Goal: Check status: Check status

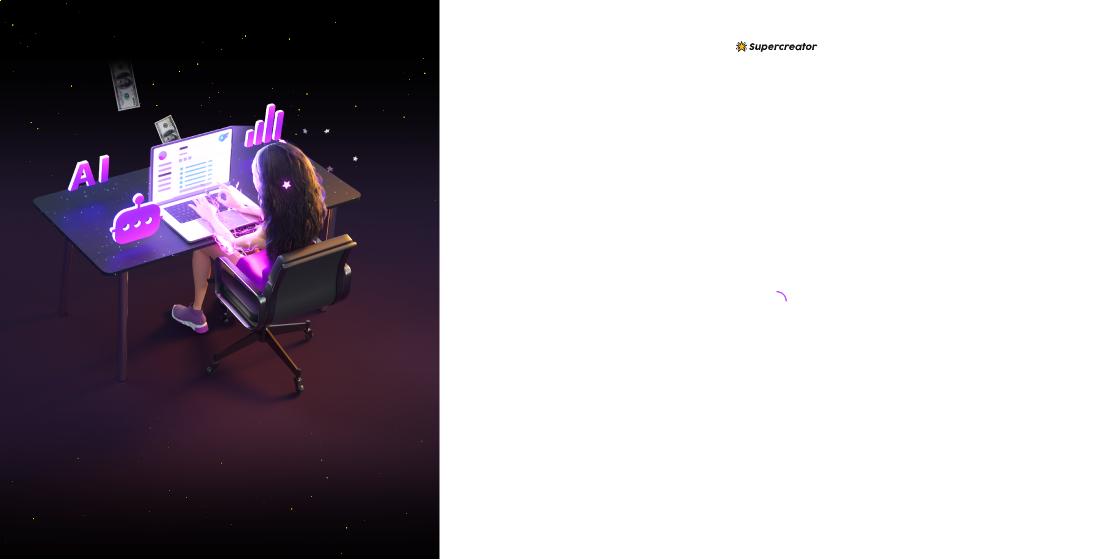
click at [1018, 134] on div at bounding box center [777, 279] width 675 height 559
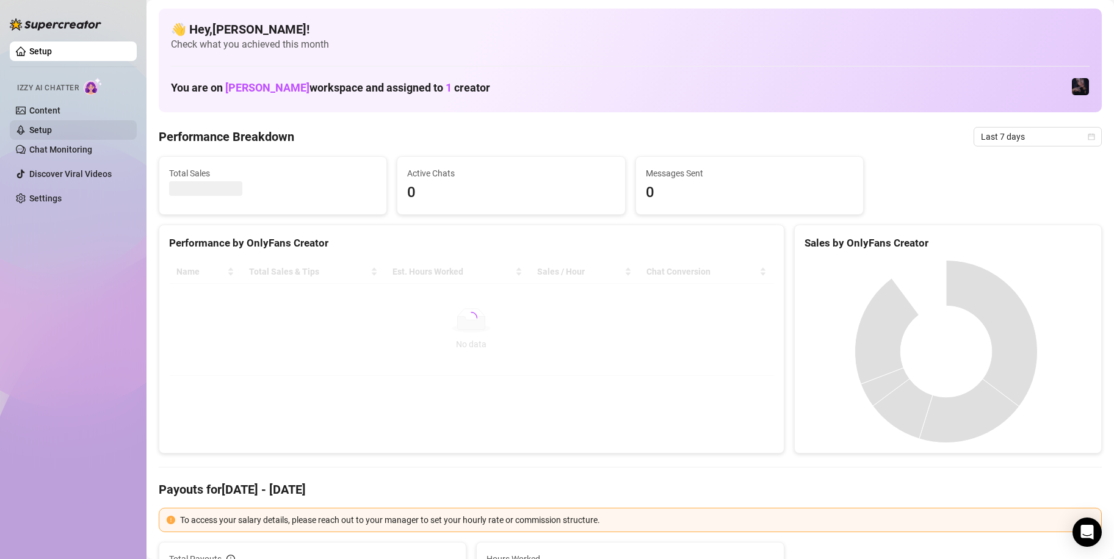
click at [50, 132] on link "Setup" at bounding box center [40, 130] width 23 height 10
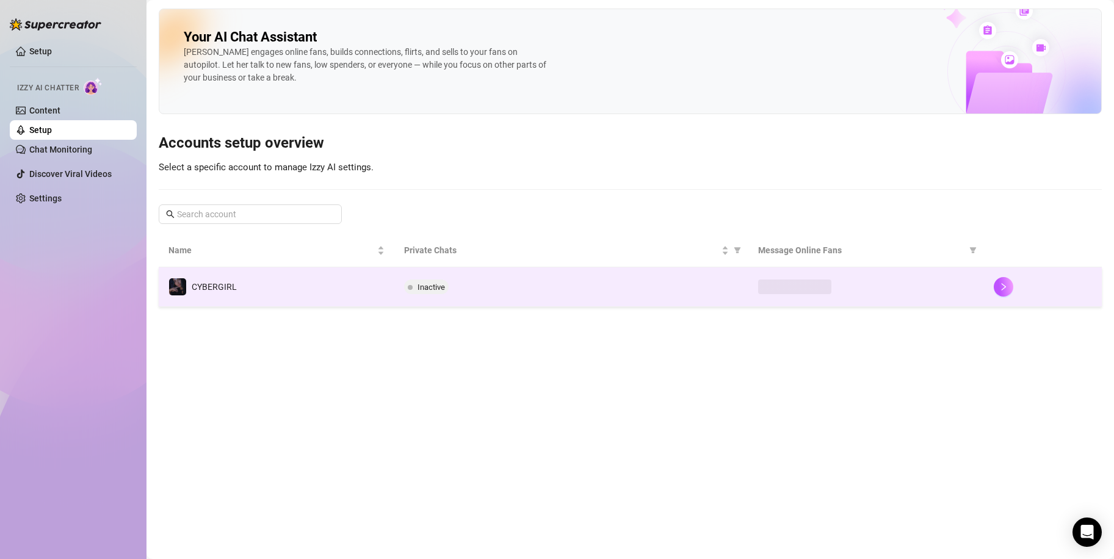
click at [429, 287] on span "Inactive" at bounding box center [431, 287] width 27 height 9
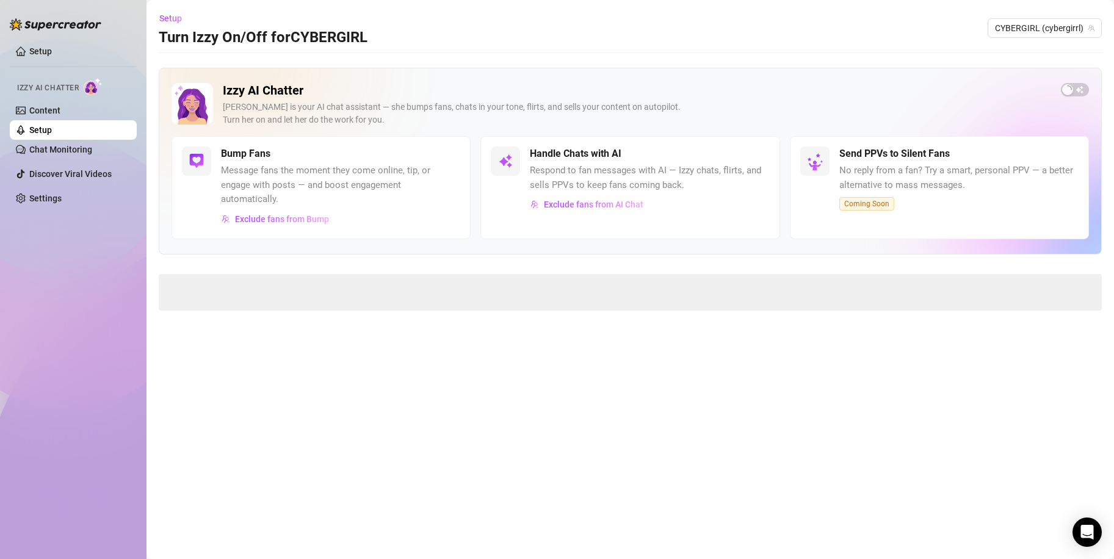
click at [280, 185] on span "Message fans the moment they come online, tip, or engage with posts — and boost…" at bounding box center [340, 185] width 239 height 43
click at [371, 209] on div "Exclude fans from Bump" at bounding box center [340, 219] width 239 height 20
click at [852, 198] on span "Coming Soon" at bounding box center [866, 203] width 55 height 13
click at [891, 166] on span "No reply from a fan? Try a smart, personal PPV — a better alternative to mass m…" at bounding box center [958, 178] width 239 height 29
click at [901, 157] on h5 "Send PPVs to Silent Fans" at bounding box center [894, 154] width 110 height 15
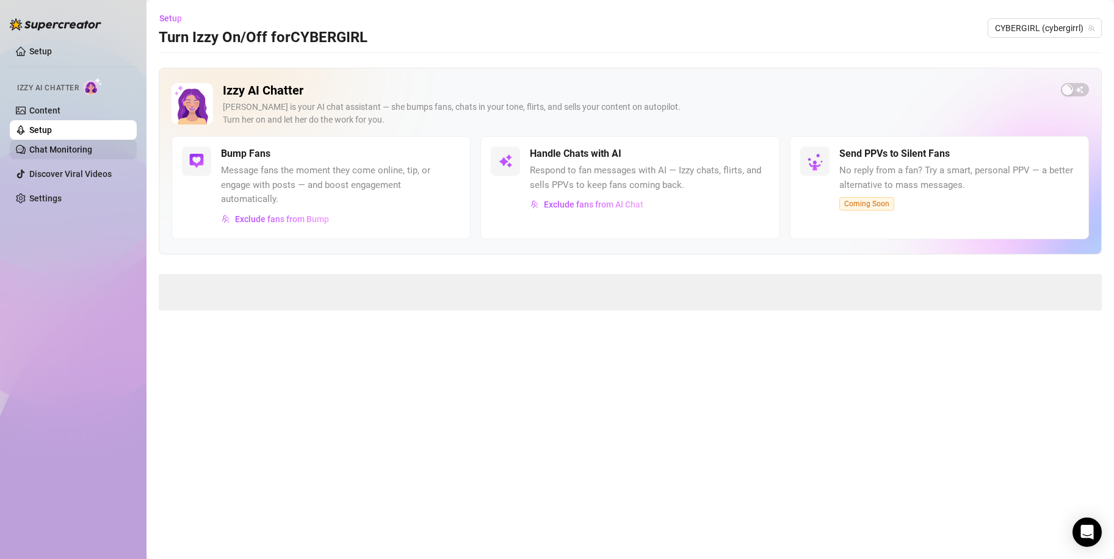
click at [71, 145] on link "Chat Monitoring" at bounding box center [60, 150] width 63 height 10
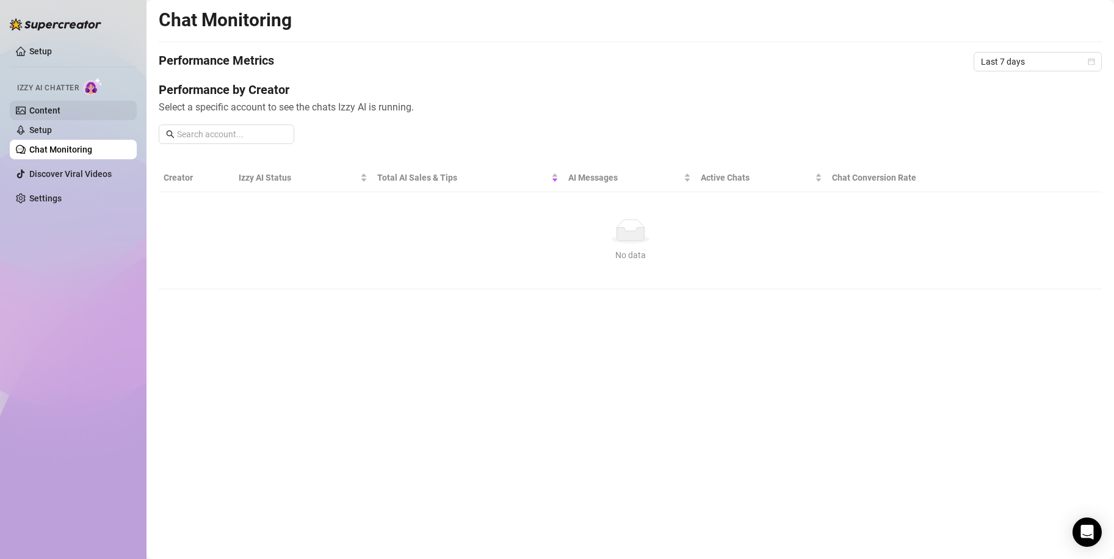
click at [60, 106] on link "Content" at bounding box center [44, 111] width 31 height 10
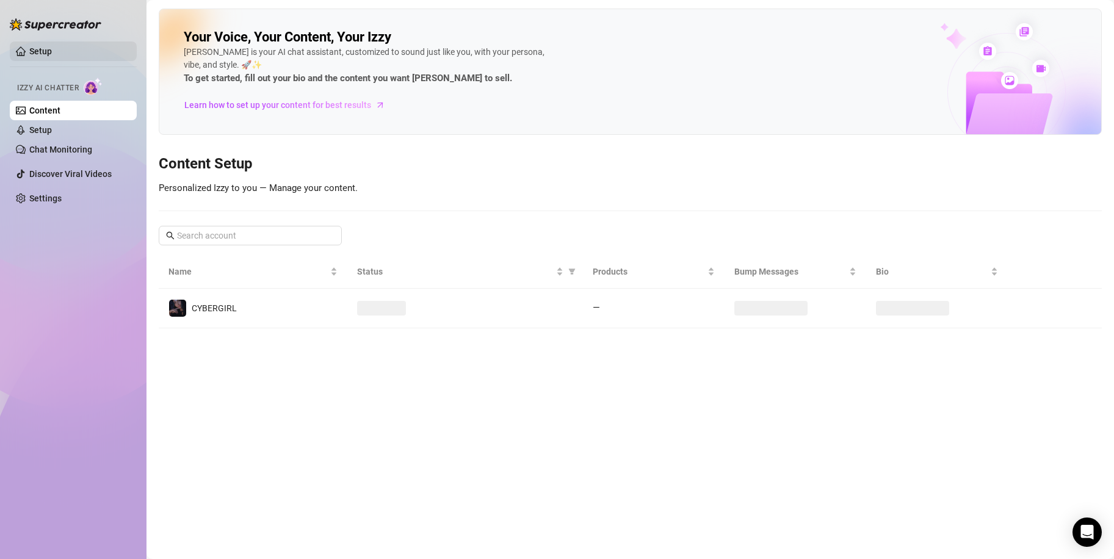
click at [30, 46] on link "Setup" at bounding box center [40, 51] width 23 height 10
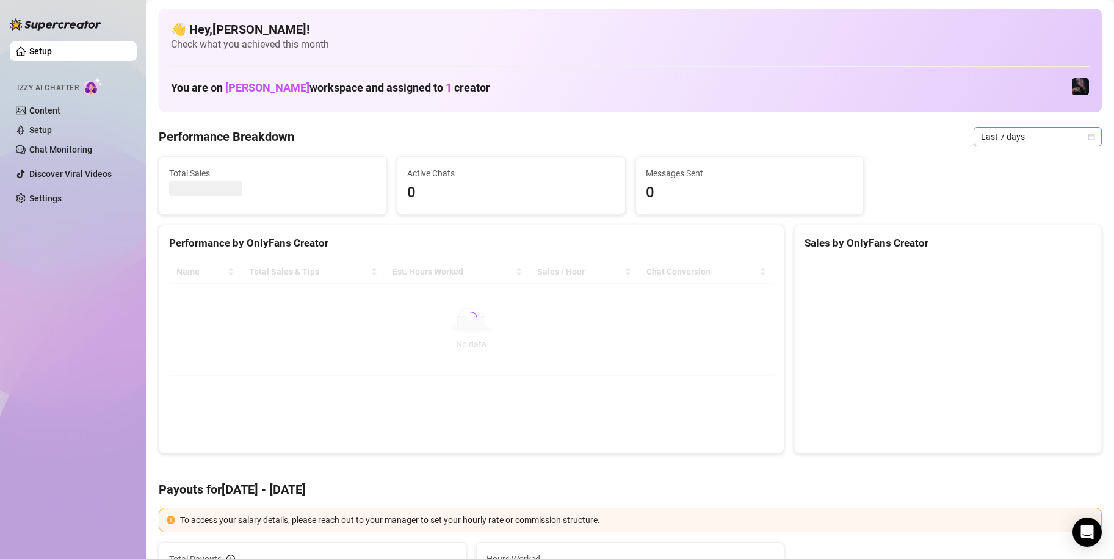
click at [1035, 129] on span "Last 7 days" at bounding box center [1038, 137] width 114 height 18
click at [1013, 243] on div "Custom date" at bounding box center [1027, 239] width 109 height 13
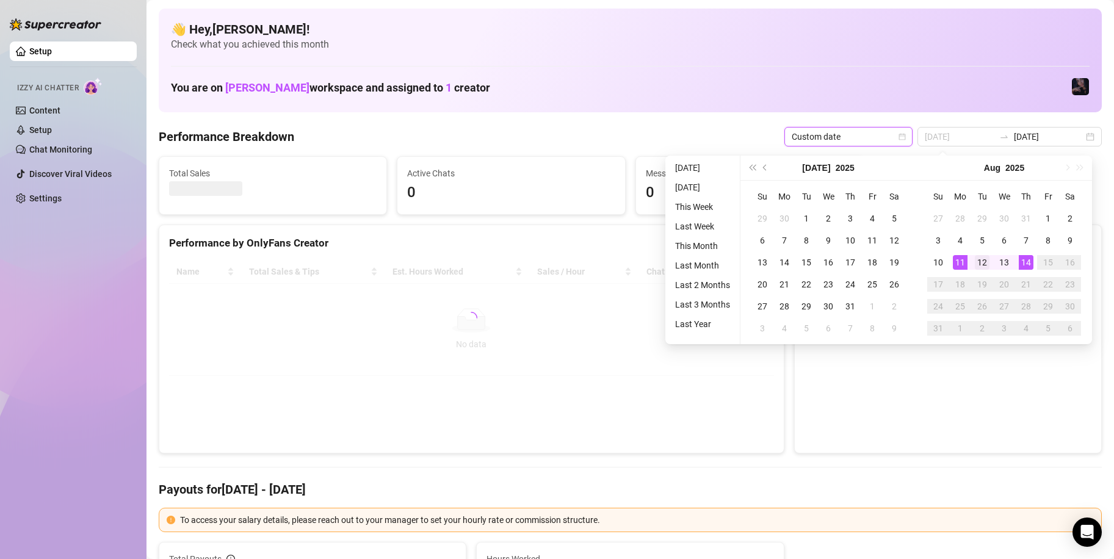
type input "[DATE]"
click at [975, 264] on div "12" at bounding box center [982, 262] width 15 height 15
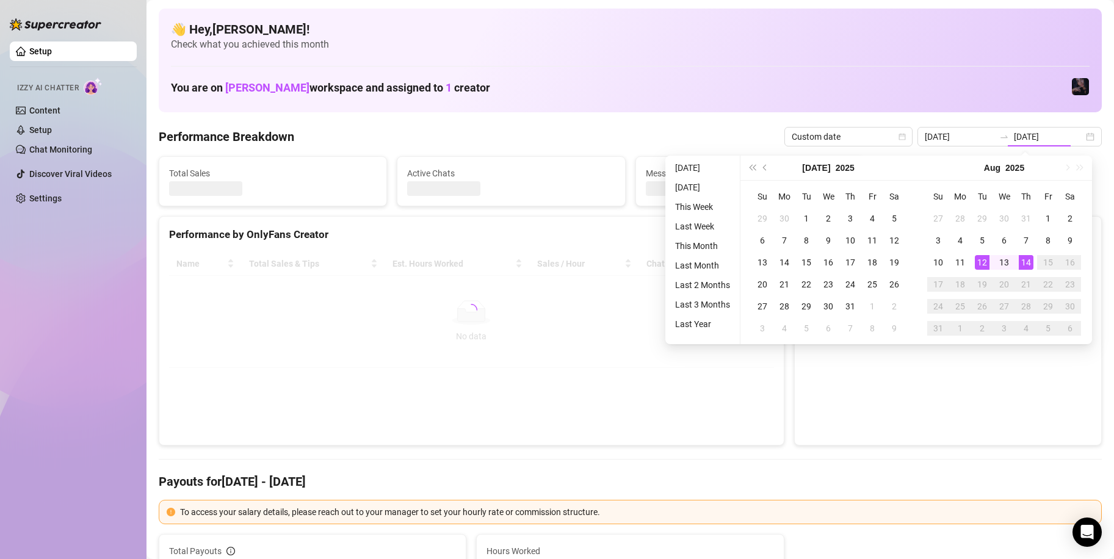
type input "[DATE]"
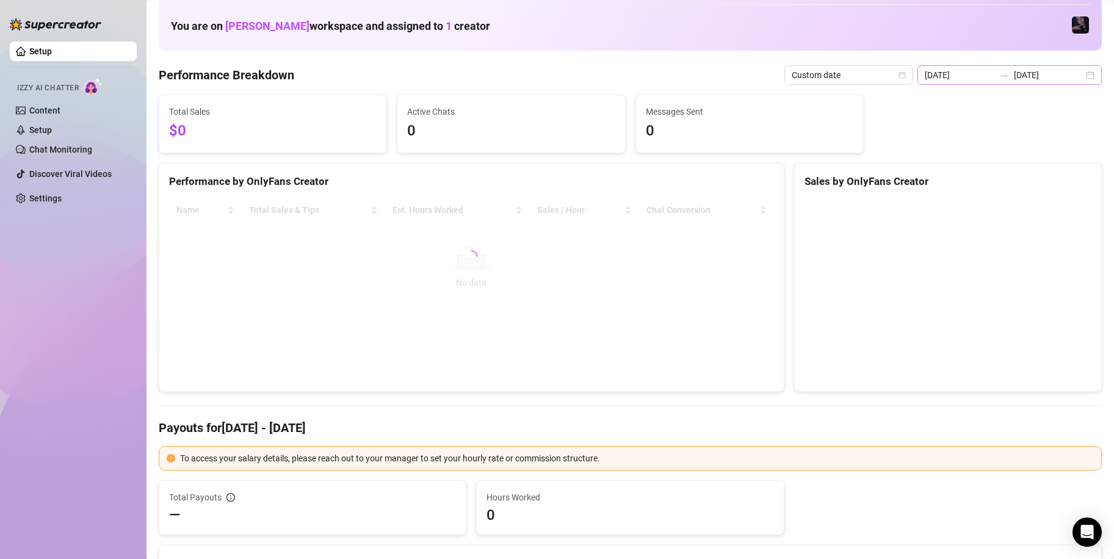
scroll to position [61, 0]
click at [960, 69] on input "[DATE]" at bounding box center [960, 75] width 70 height 13
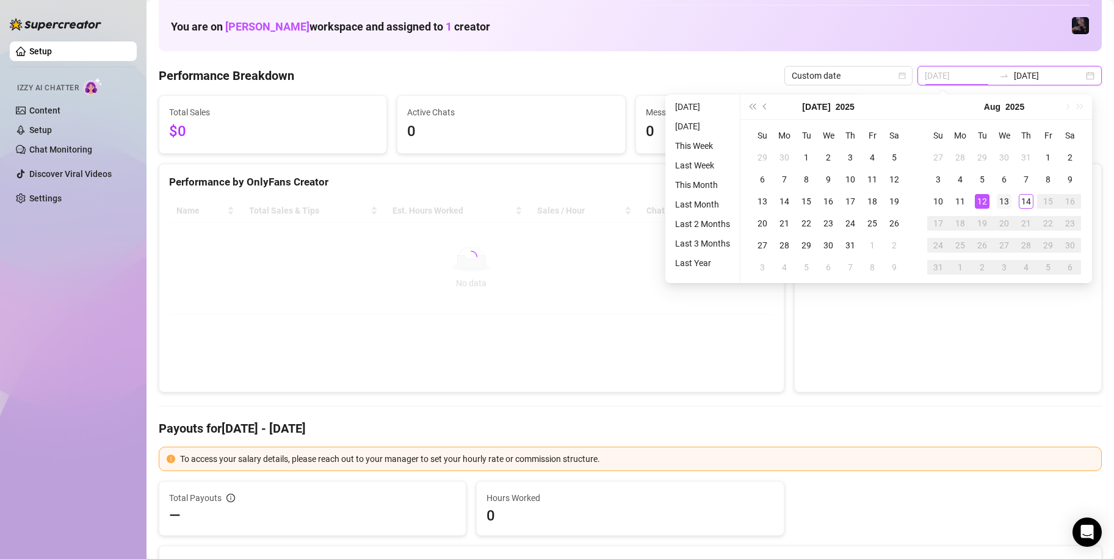
type input "[DATE]"
click at [1013, 205] on td "13" at bounding box center [1004, 201] width 22 height 22
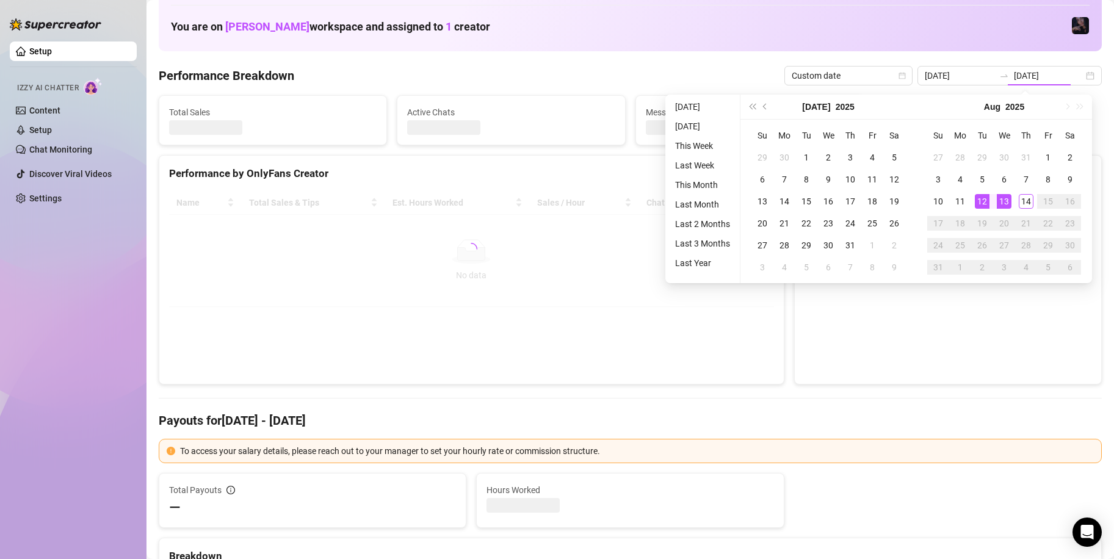
type input "[DATE]"
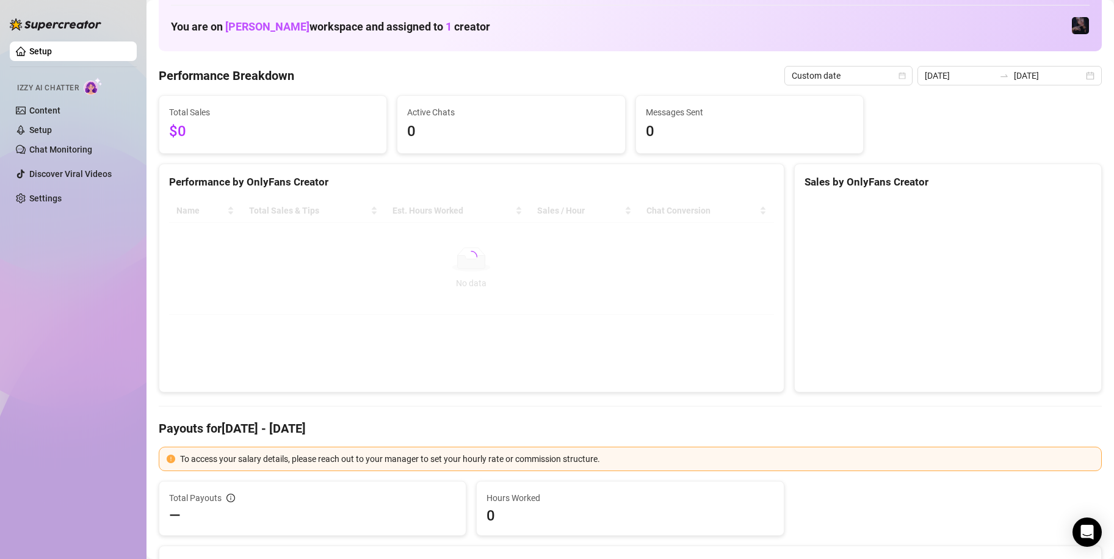
scroll to position [0, 0]
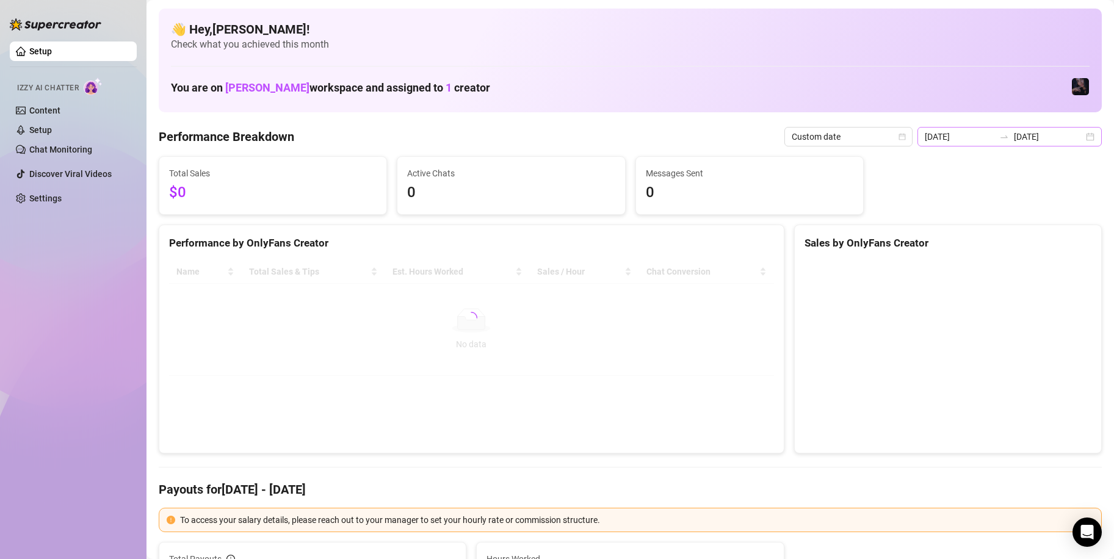
click at [1043, 145] on div "[DATE] [DATE]" at bounding box center [1009, 137] width 184 height 20
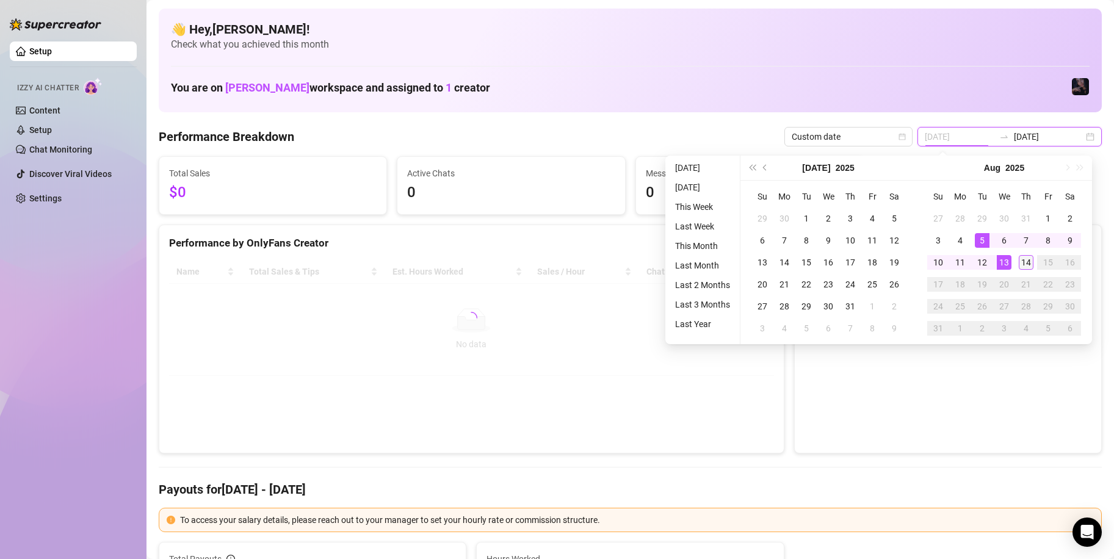
type input "[DATE]"
click at [1024, 257] on div "14" at bounding box center [1026, 262] width 15 height 15
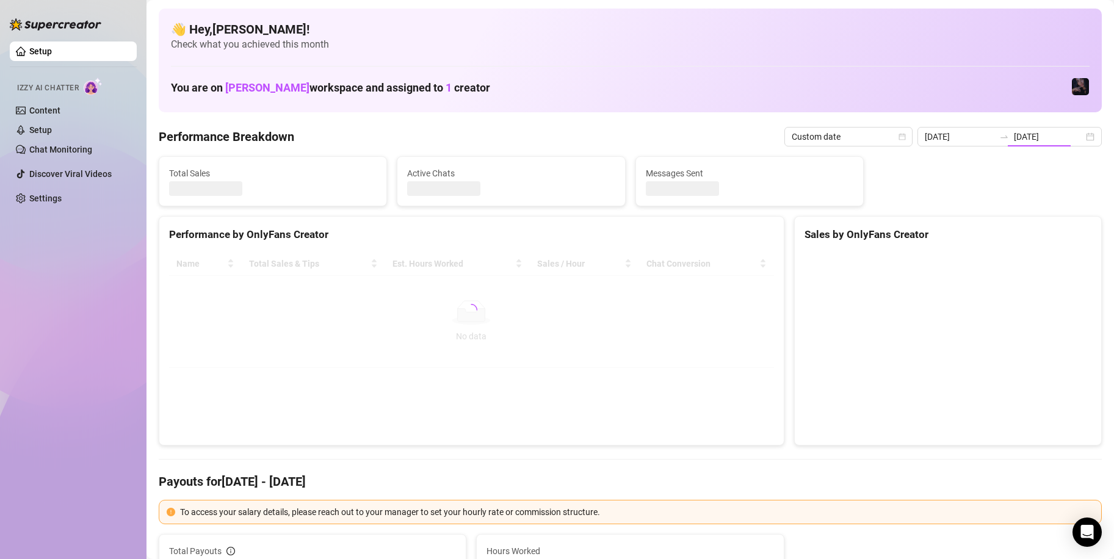
type input "[DATE]"
